Goal: Check status

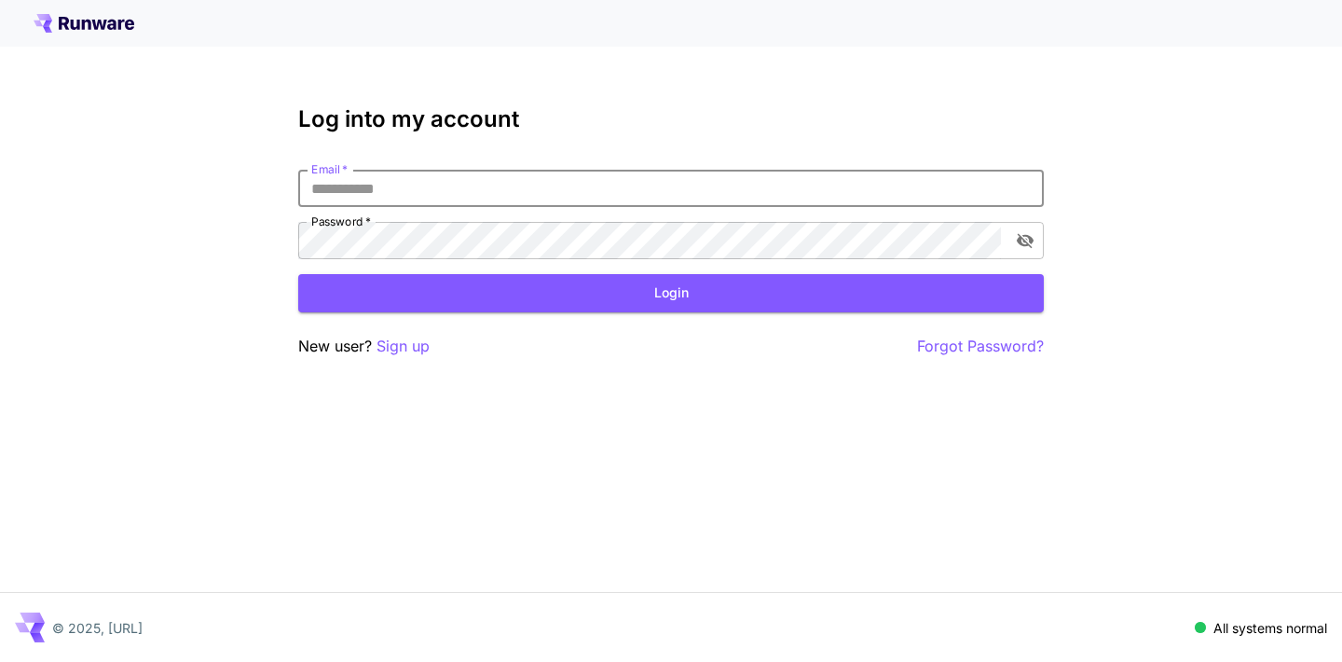
type input "**********"
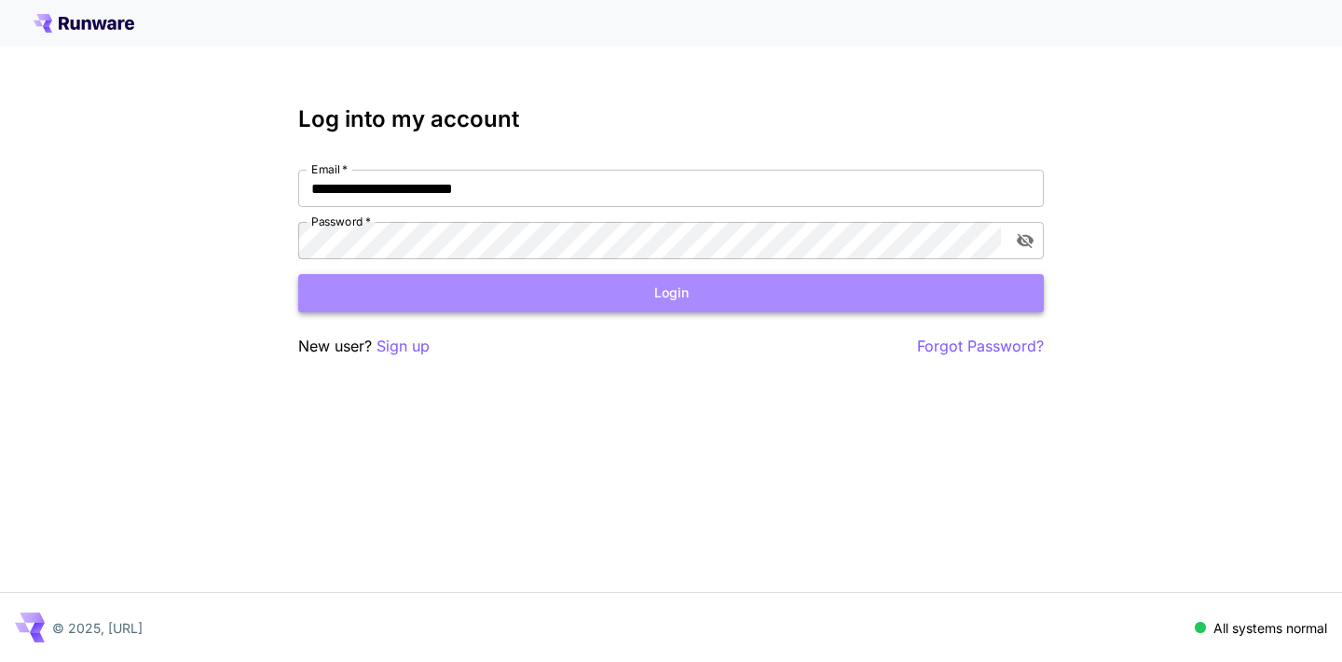
click at [553, 304] on button "Login" at bounding box center [671, 293] width 746 height 38
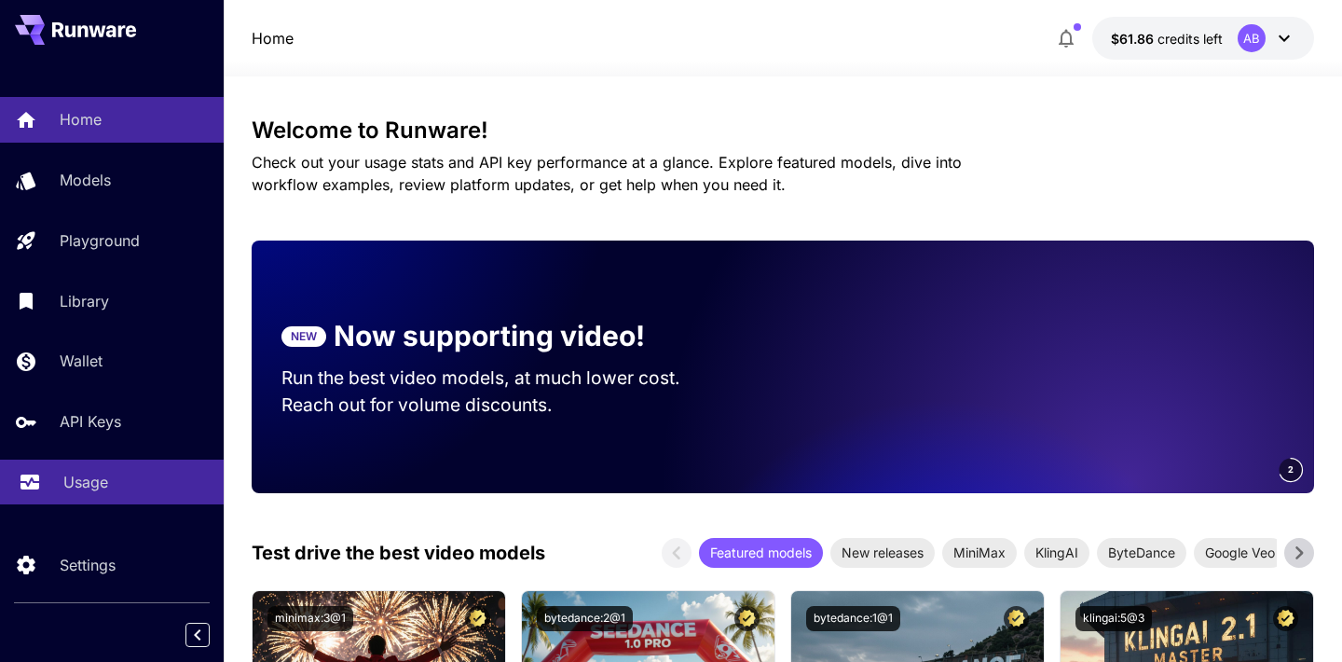
click at [132, 486] on div "Usage" at bounding box center [135, 482] width 145 height 22
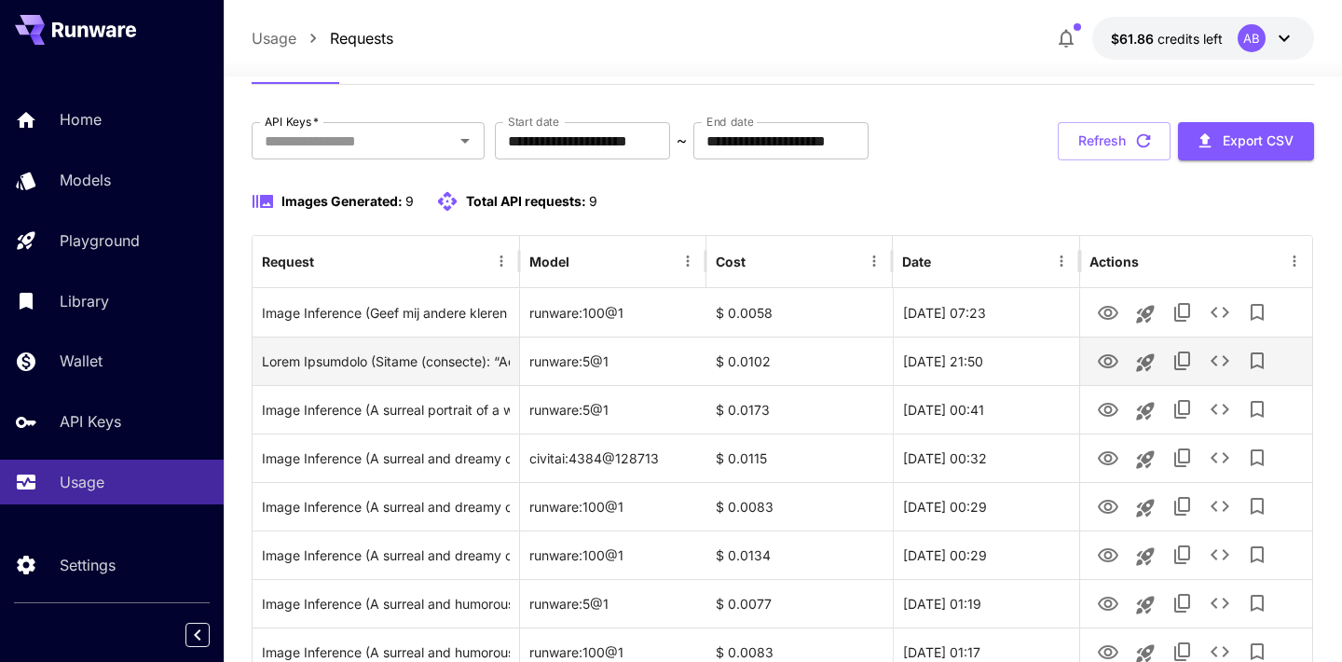
scroll to position [83, 0]
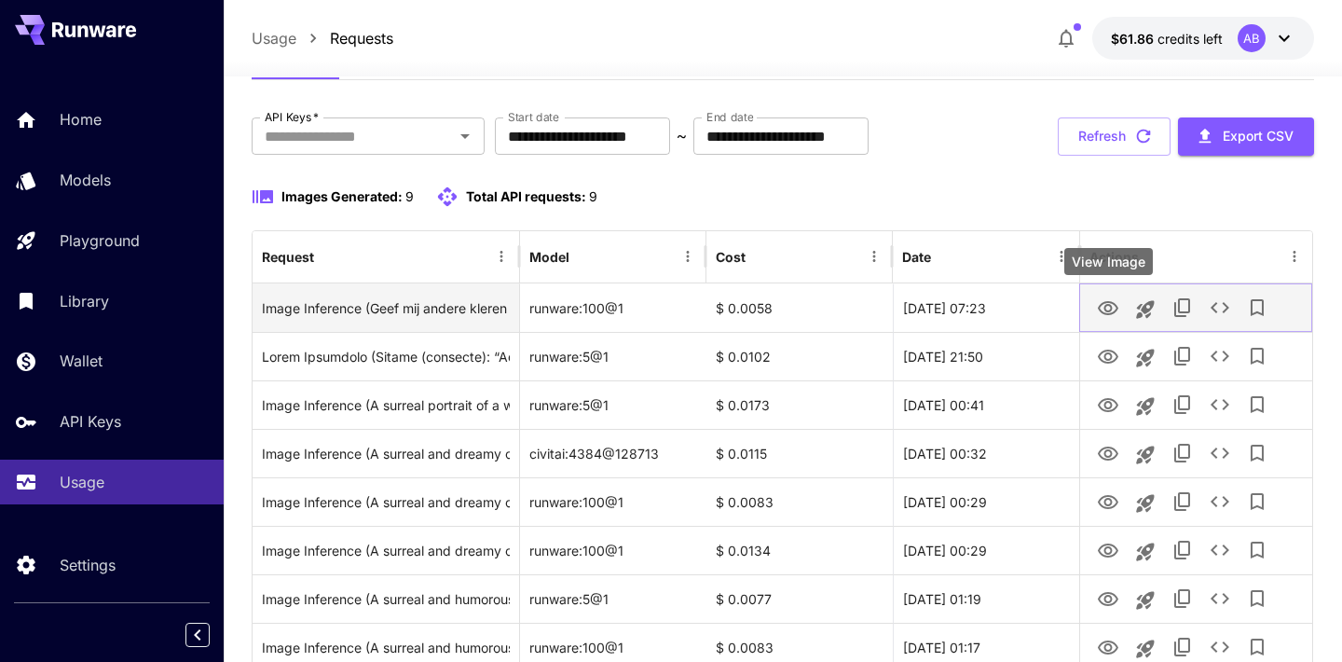
click at [1111, 308] on icon "View Image" at bounding box center [1108, 308] width 21 height 14
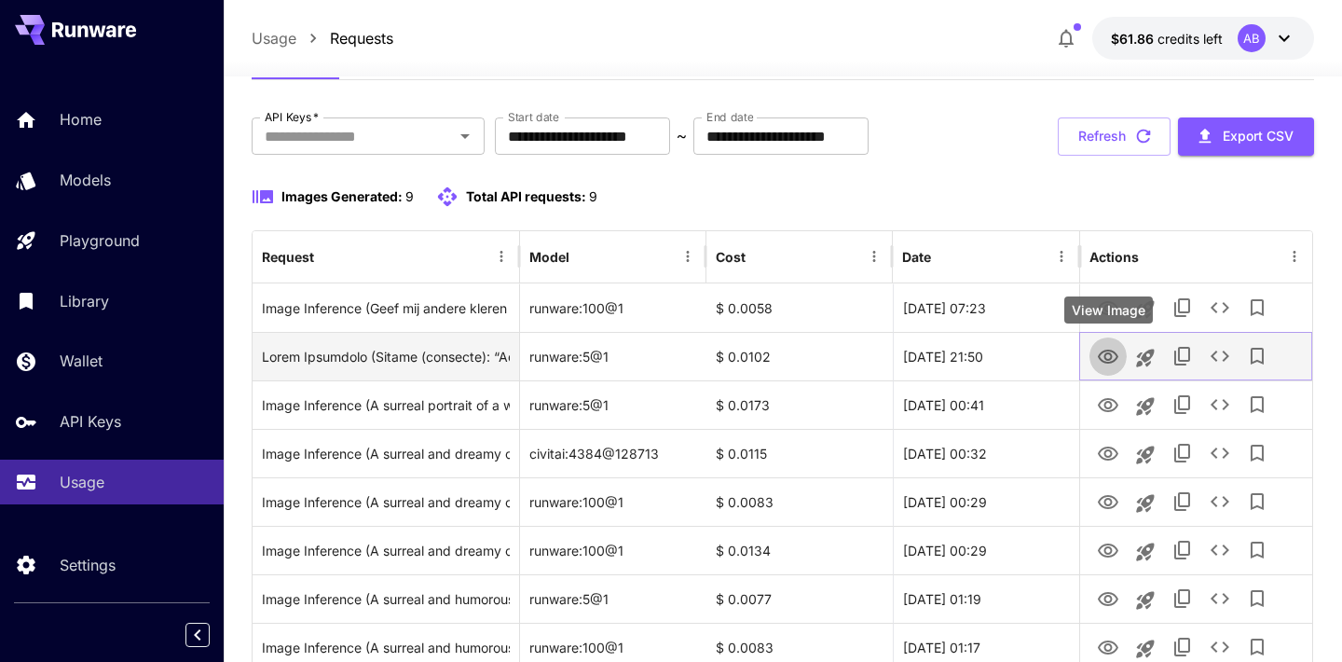
click at [1105, 352] on icon "View Image" at bounding box center [1108, 356] width 21 height 14
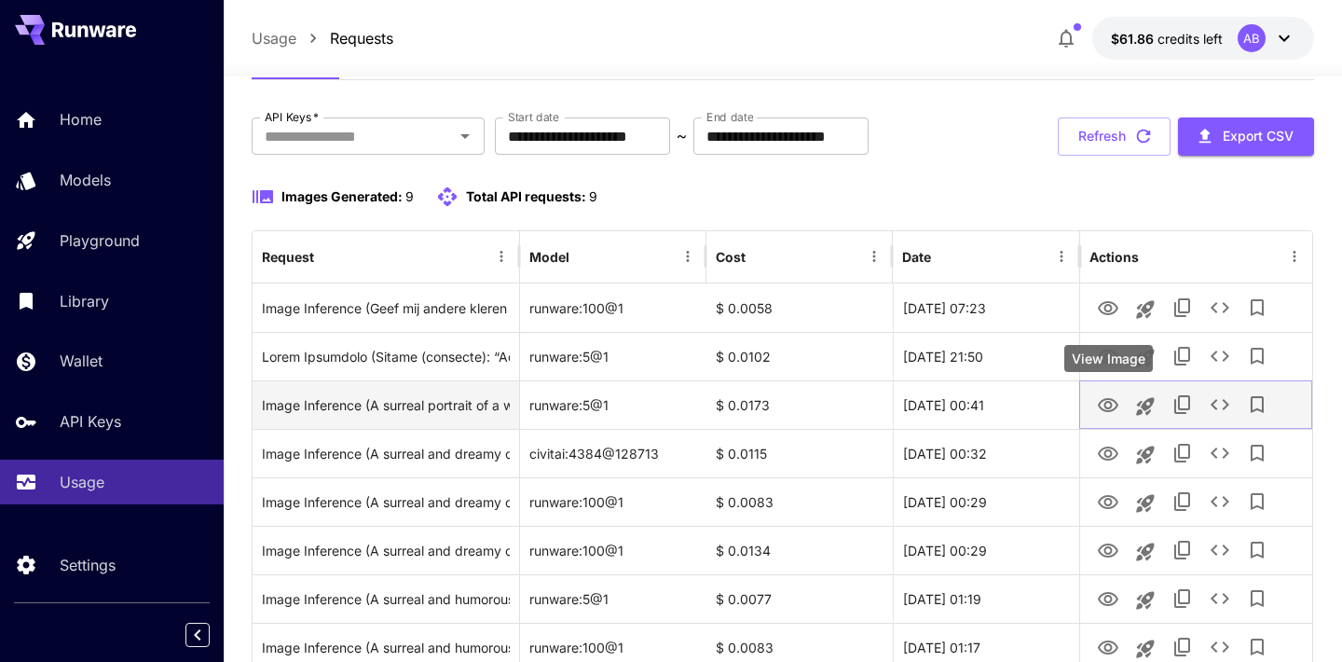
click at [1106, 405] on icon "View Image" at bounding box center [1108, 405] width 21 height 14
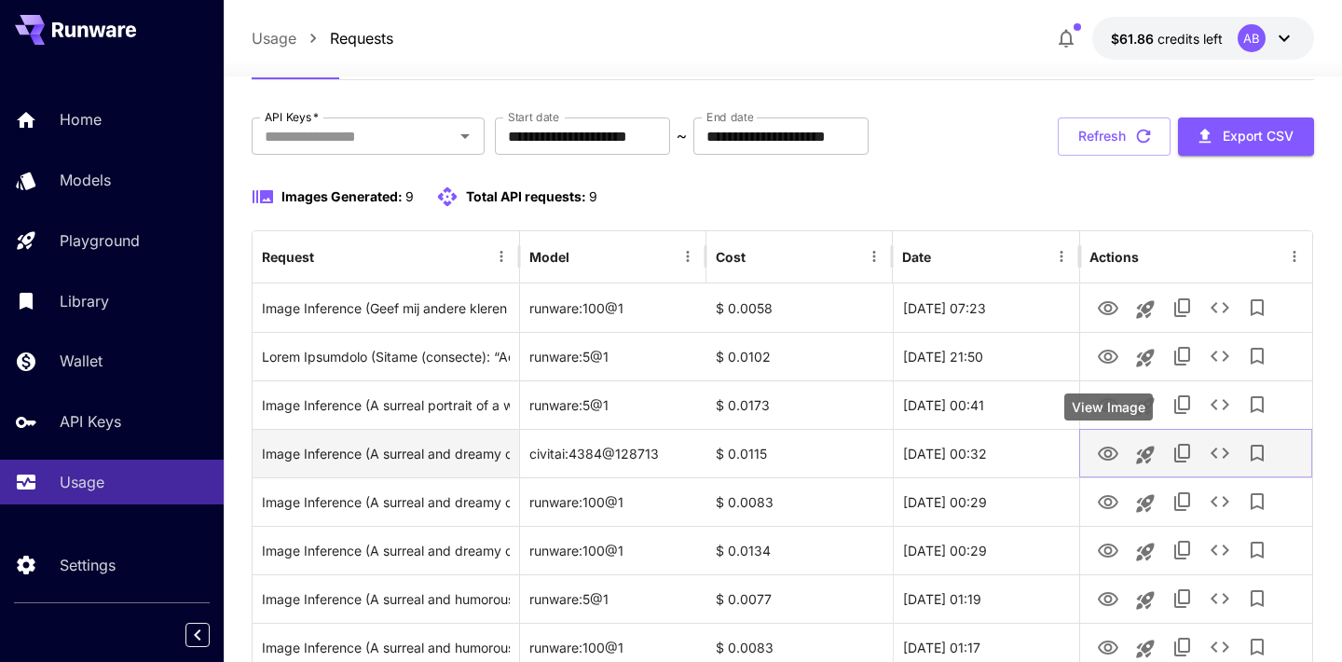
click at [1108, 456] on icon "View Image" at bounding box center [1108, 453] width 21 height 14
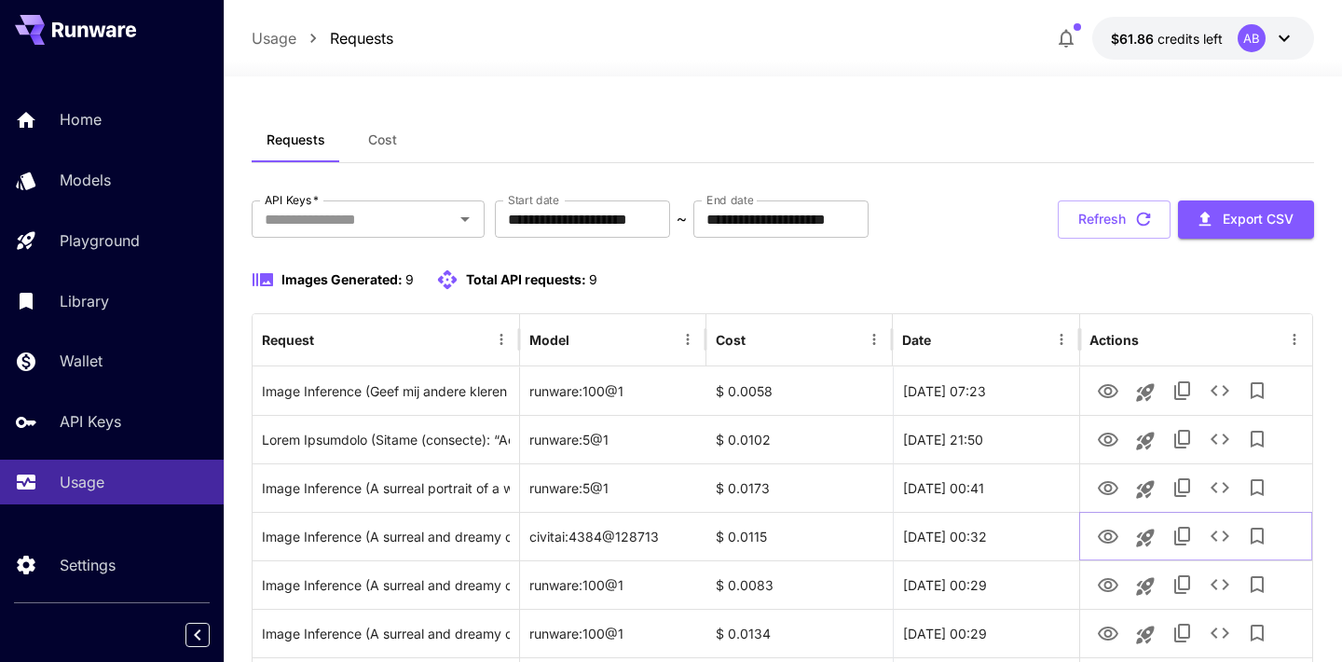
scroll to position [0, 0]
